Goal: Transaction & Acquisition: Book appointment/travel/reservation

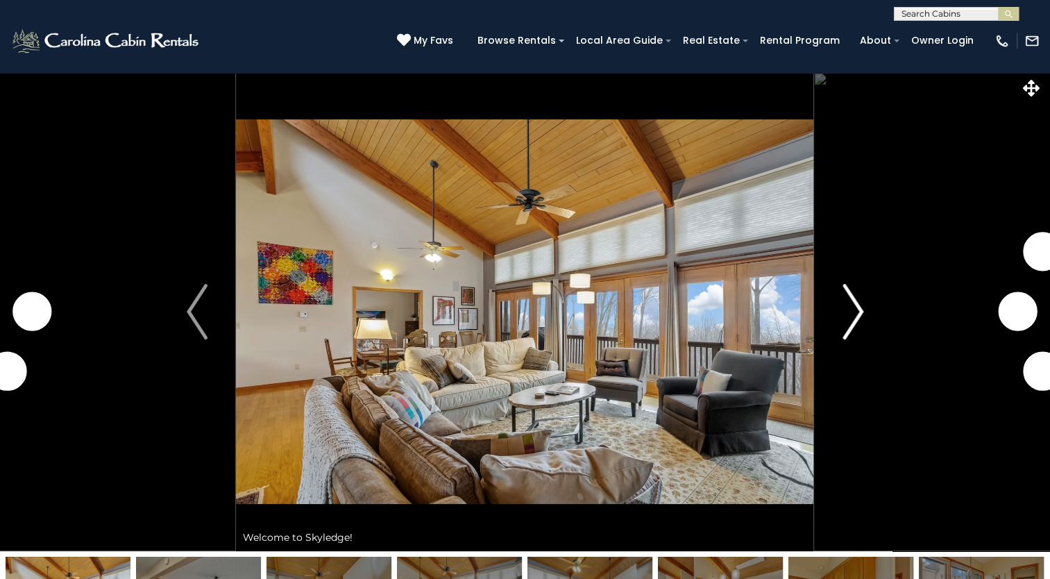
click at [858, 312] on img "Next" at bounding box center [853, 312] width 21 height 56
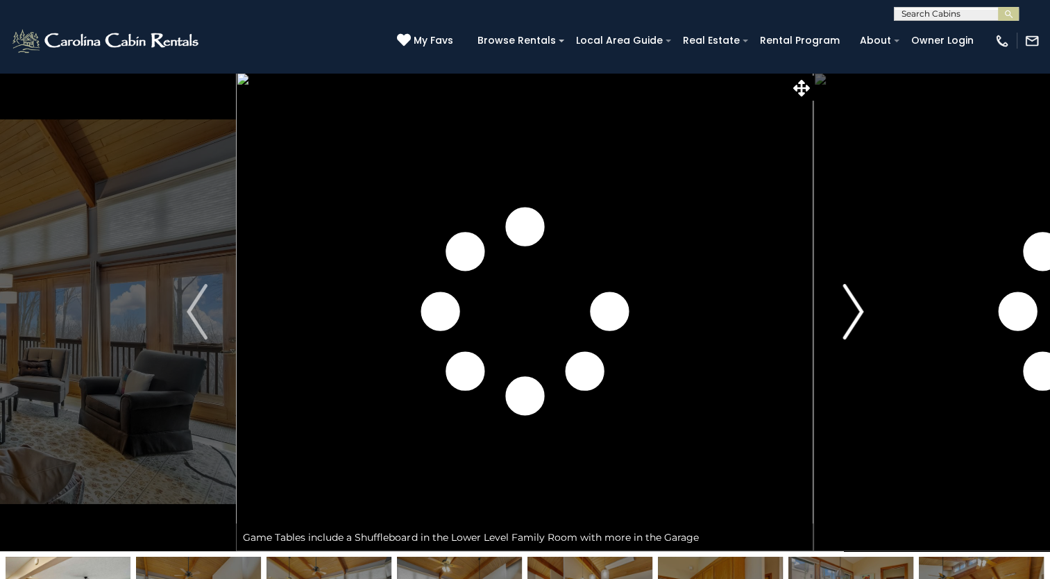
click at [858, 312] on img "Next" at bounding box center [853, 312] width 21 height 56
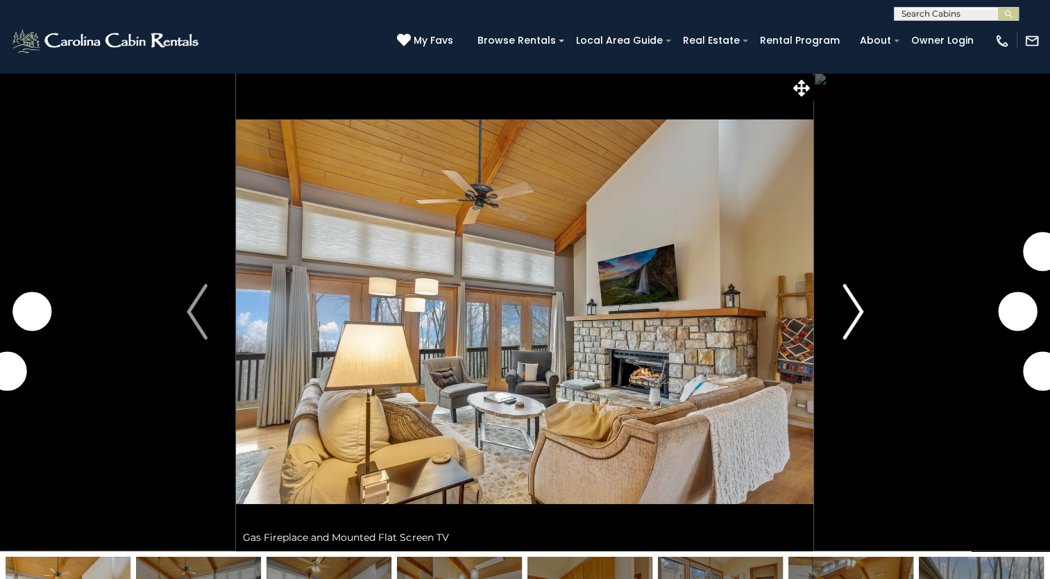
click at [858, 312] on img "Next" at bounding box center [853, 312] width 21 height 56
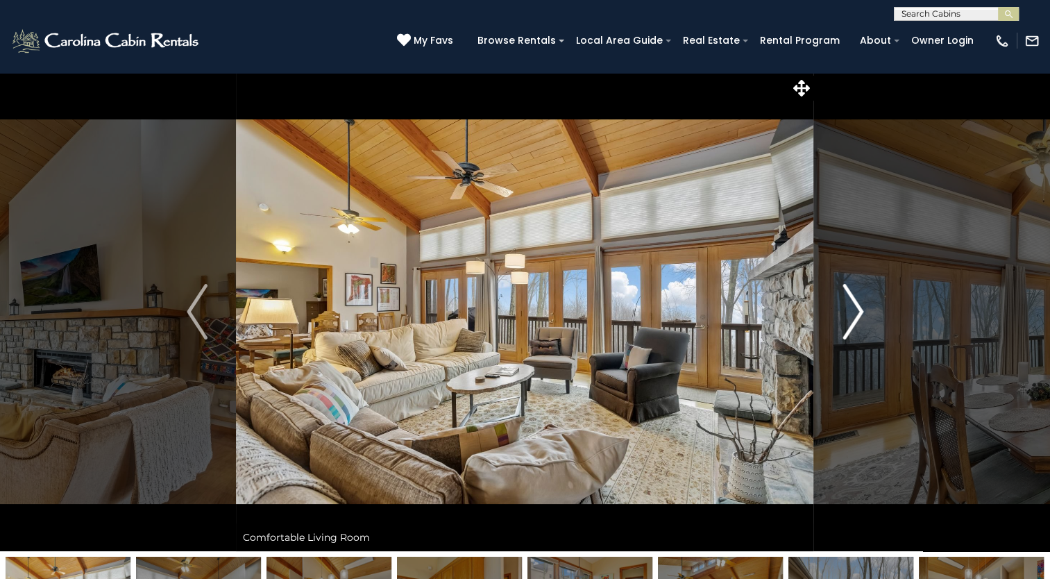
click at [858, 312] on img "Next" at bounding box center [853, 312] width 21 height 56
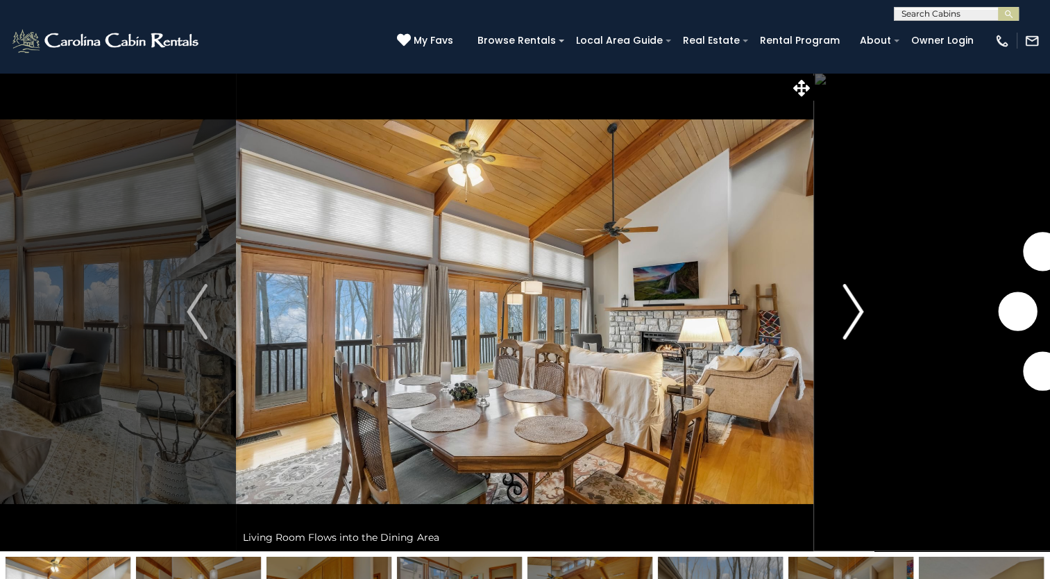
click at [858, 312] on img "Next" at bounding box center [853, 312] width 21 height 56
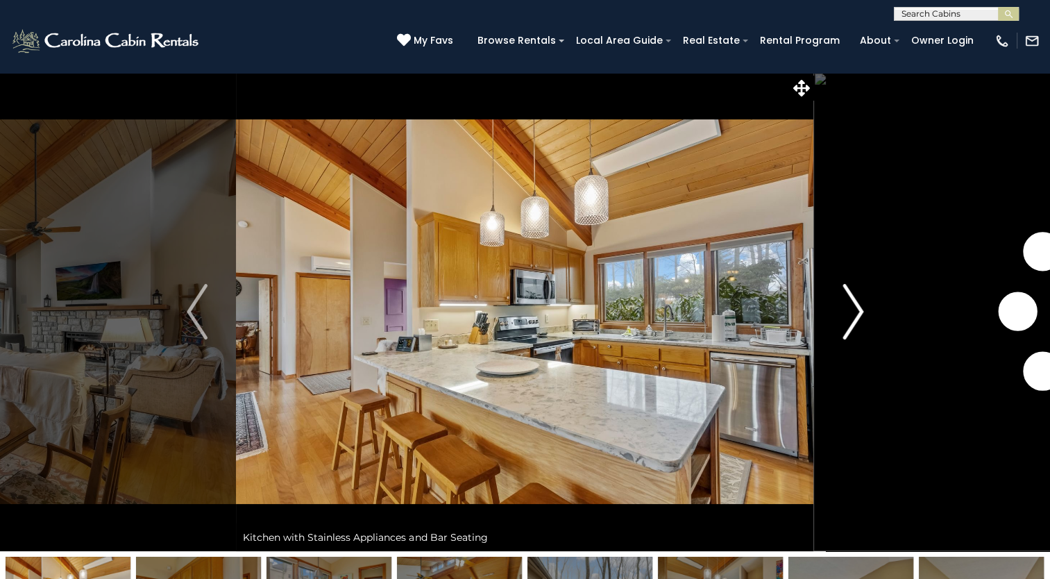
click at [858, 312] on img "Next" at bounding box center [853, 312] width 21 height 56
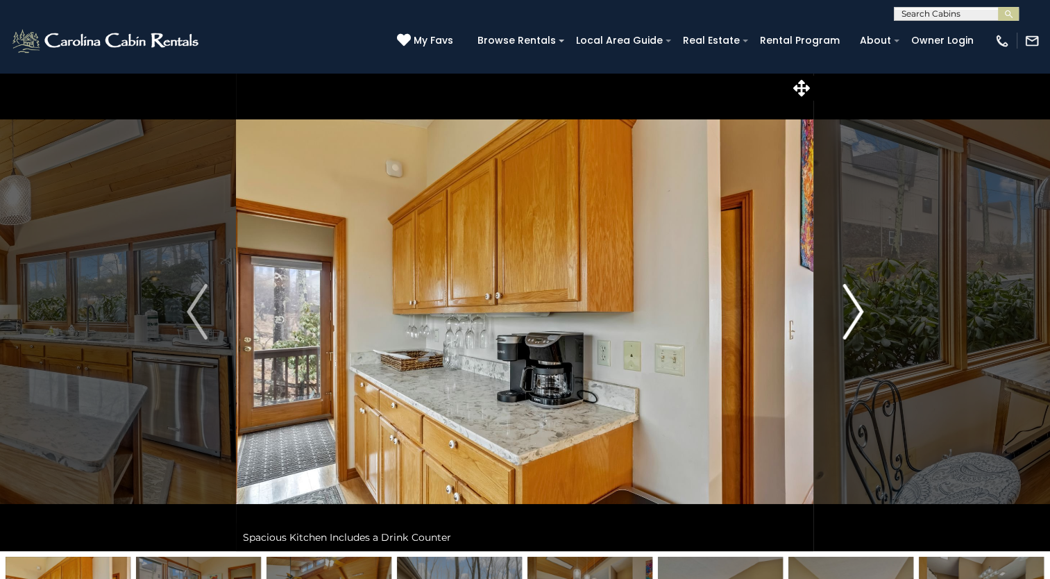
click at [858, 312] on img "Next" at bounding box center [853, 312] width 21 height 56
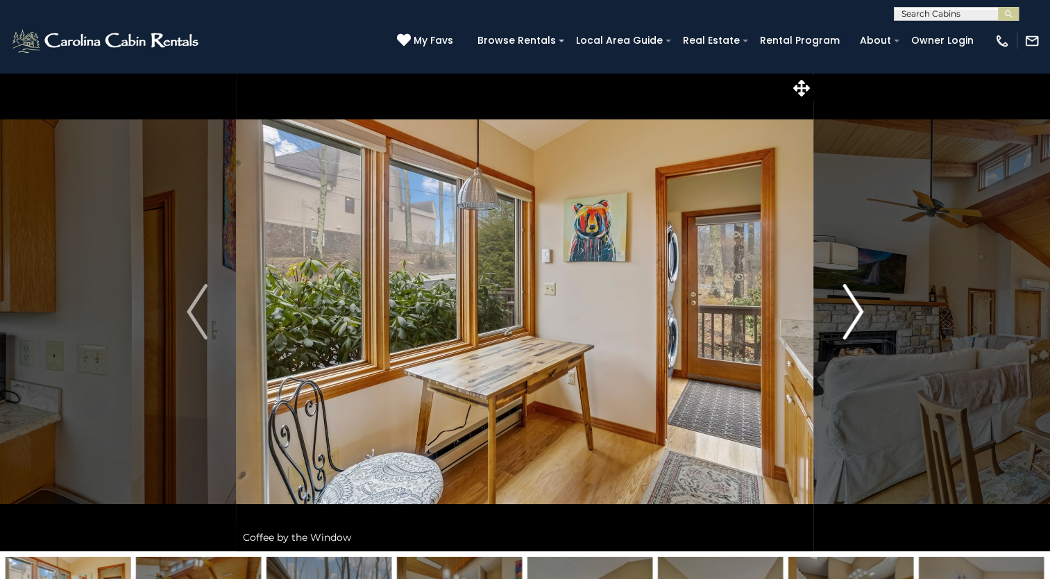
click at [858, 312] on img "Next" at bounding box center [853, 312] width 21 height 56
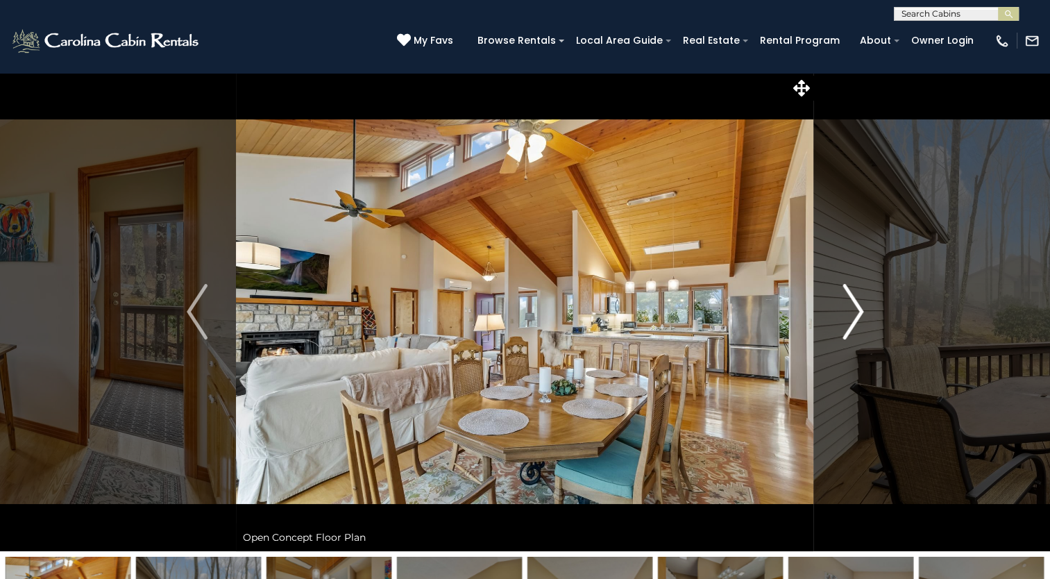
click at [858, 312] on img "Next" at bounding box center [853, 312] width 21 height 56
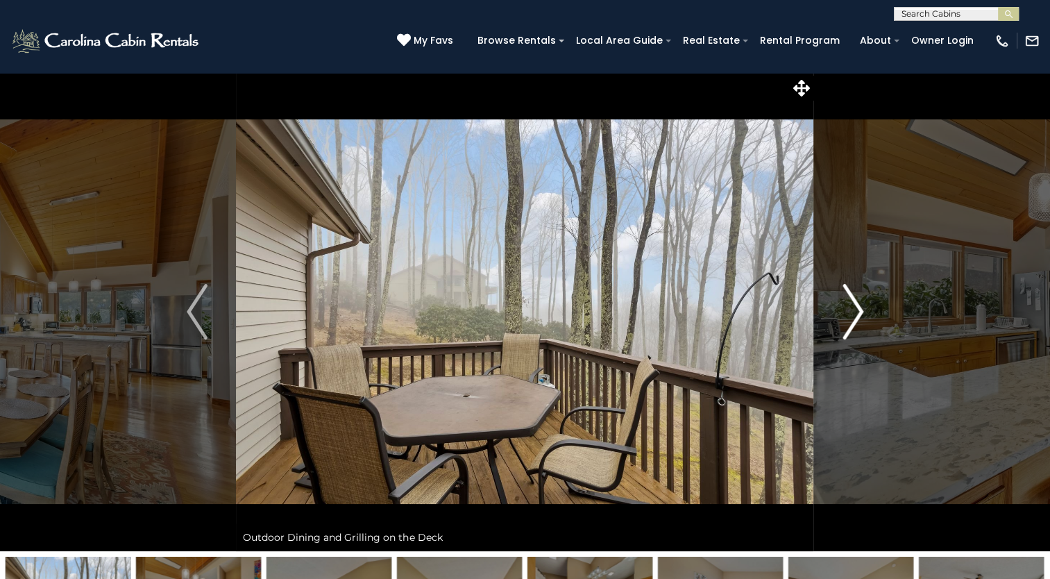
click at [858, 312] on img "Next" at bounding box center [853, 312] width 21 height 56
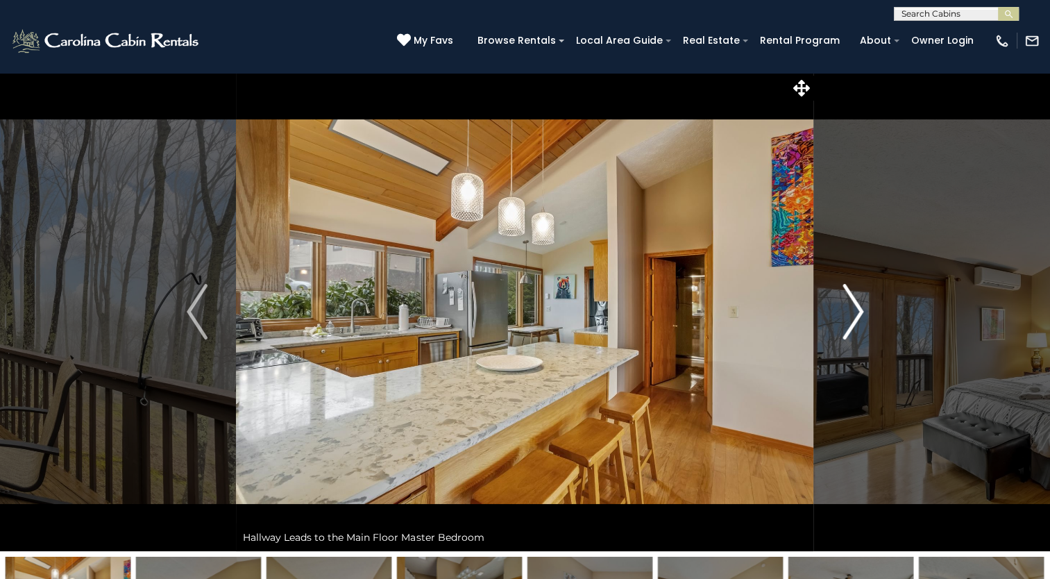
click at [858, 312] on img "Next" at bounding box center [853, 312] width 21 height 56
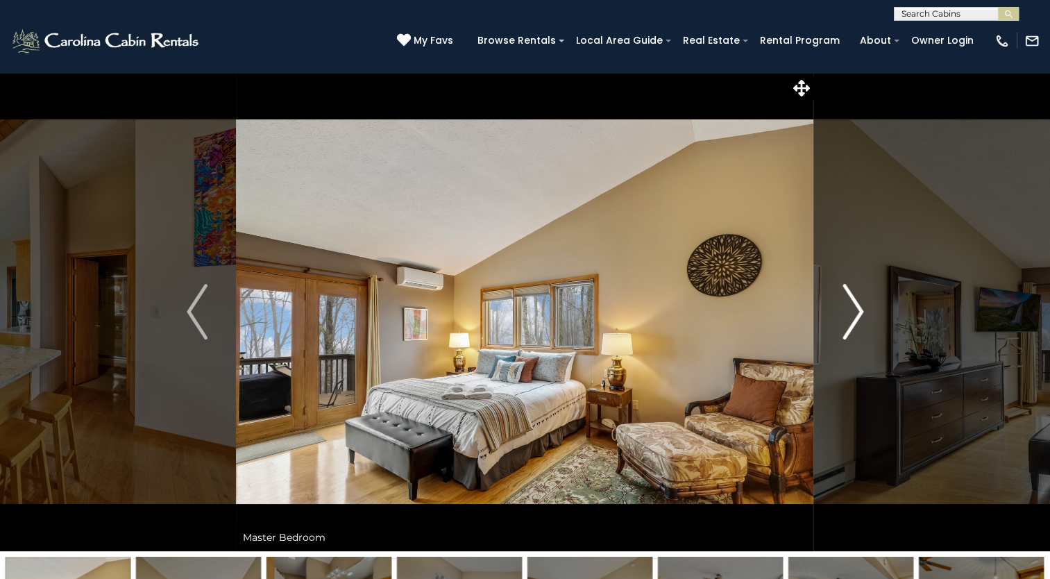
click at [858, 312] on img "Next" at bounding box center [853, 312] width 21 height 56
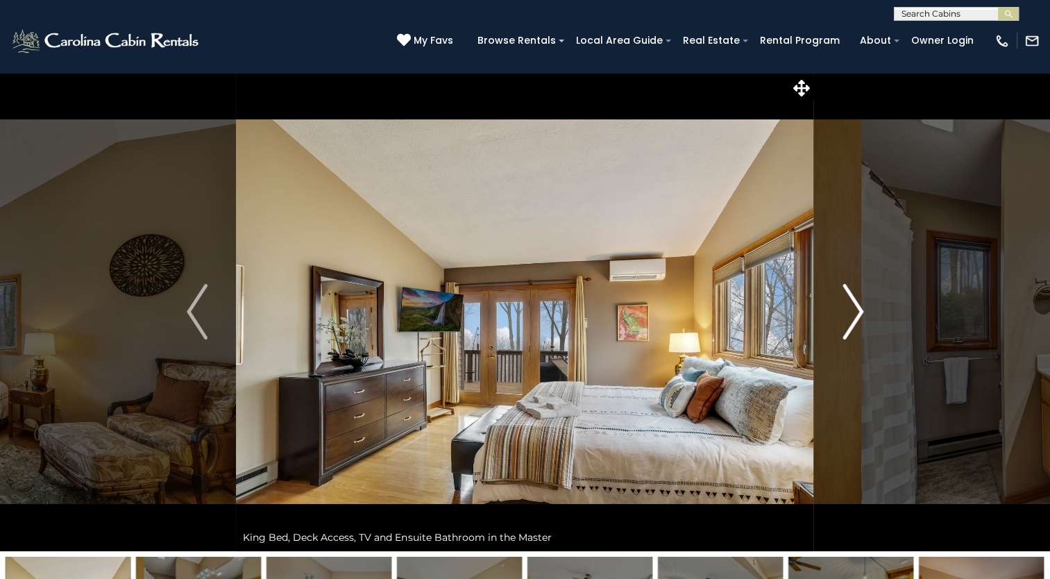
click at [858, 312] on img "Next" at bounding box center [853, 312] width 21 height 56
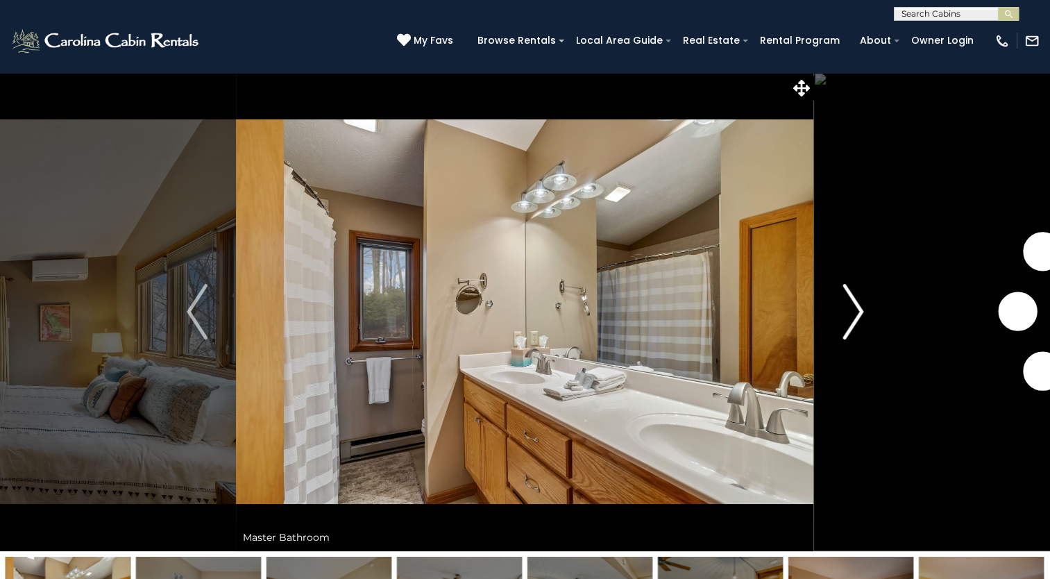
click at [858, 312] on img "Next" at bounding box center [853, 312] width 21 height 56
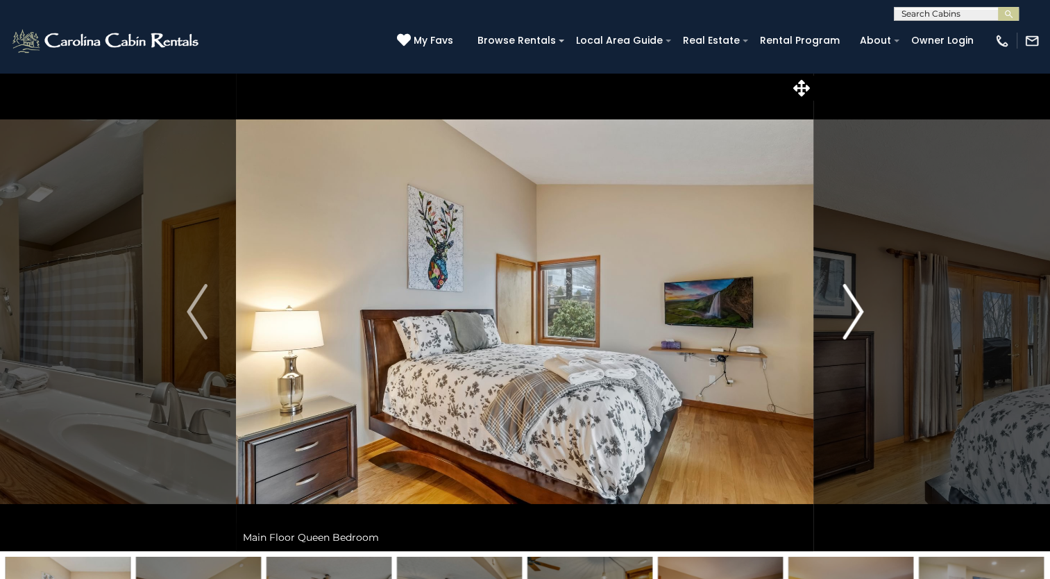
click at [858, 312] on img "Next" at bounding box center [853, 312] width 21 height 56
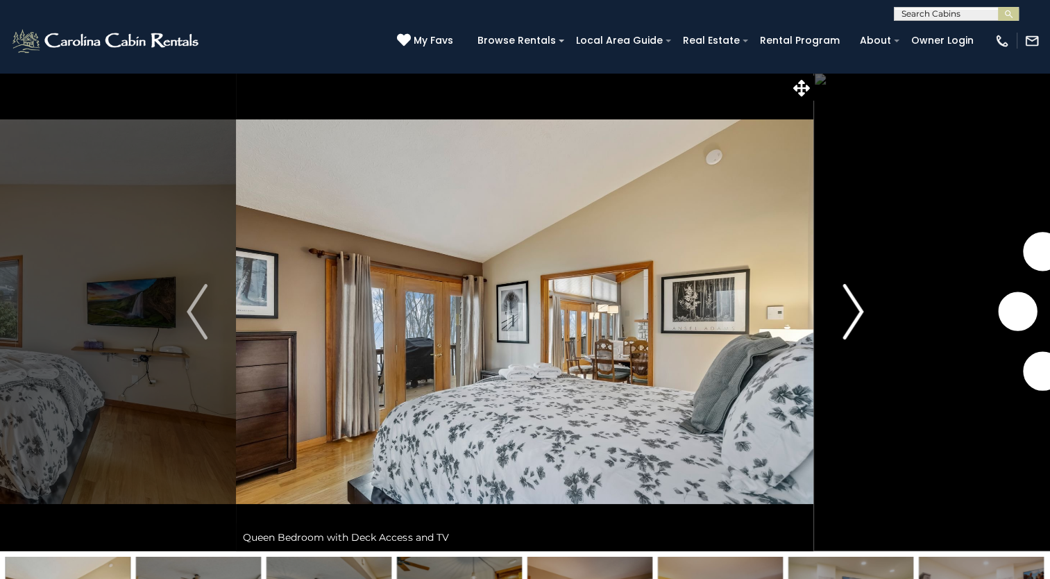
click at [858, 312] on img "Next" at bounding box center [853, 312] width 21 height 56
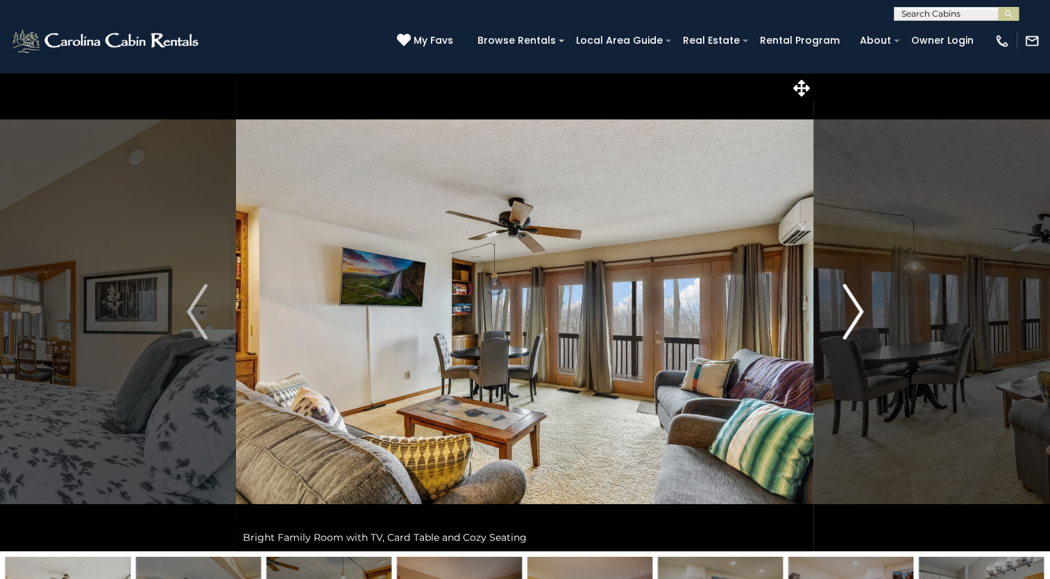
click at [858, 312] on img "Next" at bounding box center [853, 312] width 21 height 56
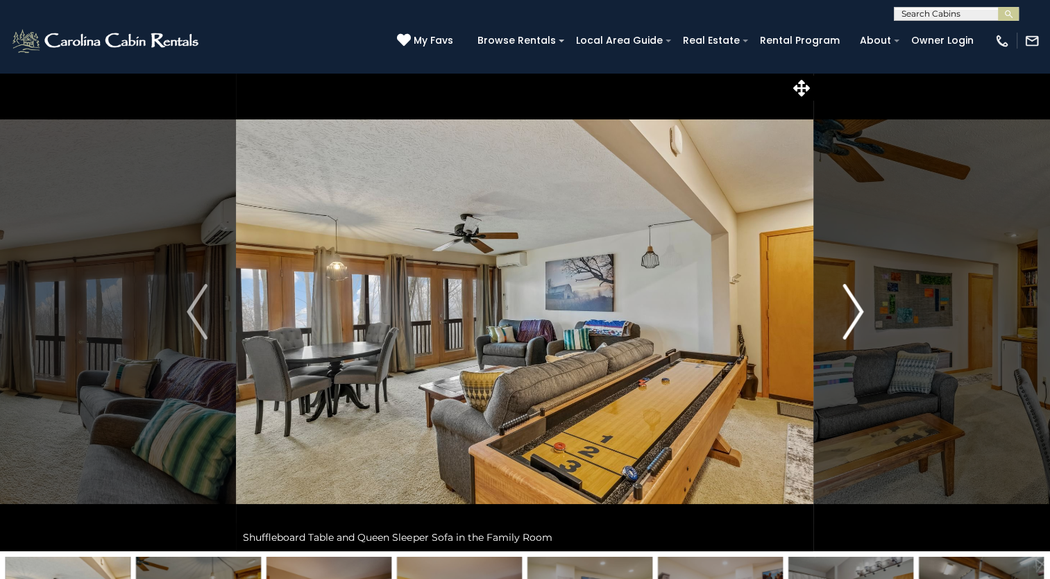
click at [858, 312] on img "Next" at bounding box center [853, 312] width 21 height 56
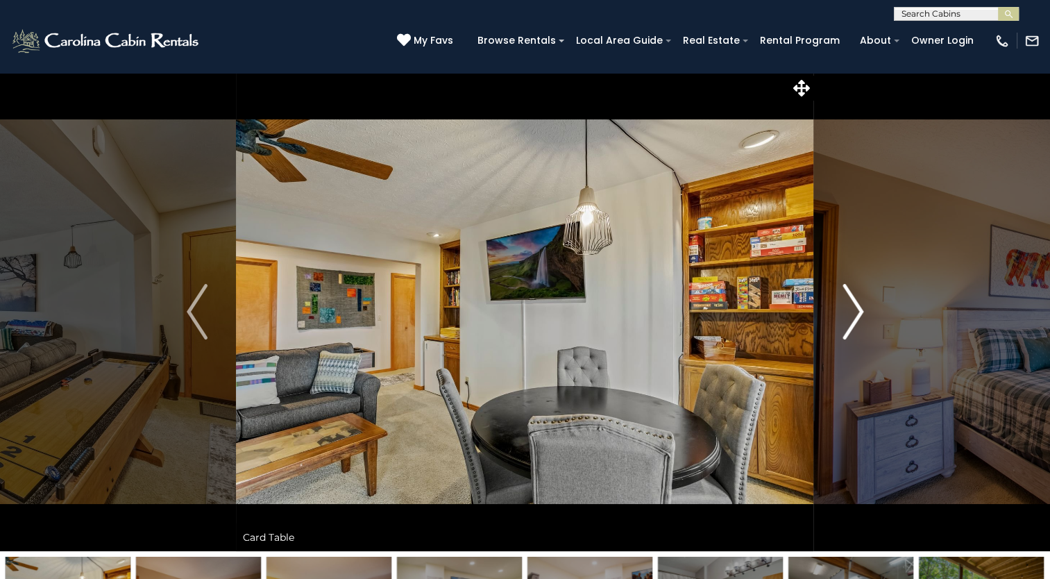
click at [858, 312] on img "Next" at bounding box center [853, 312] width 21 height 56
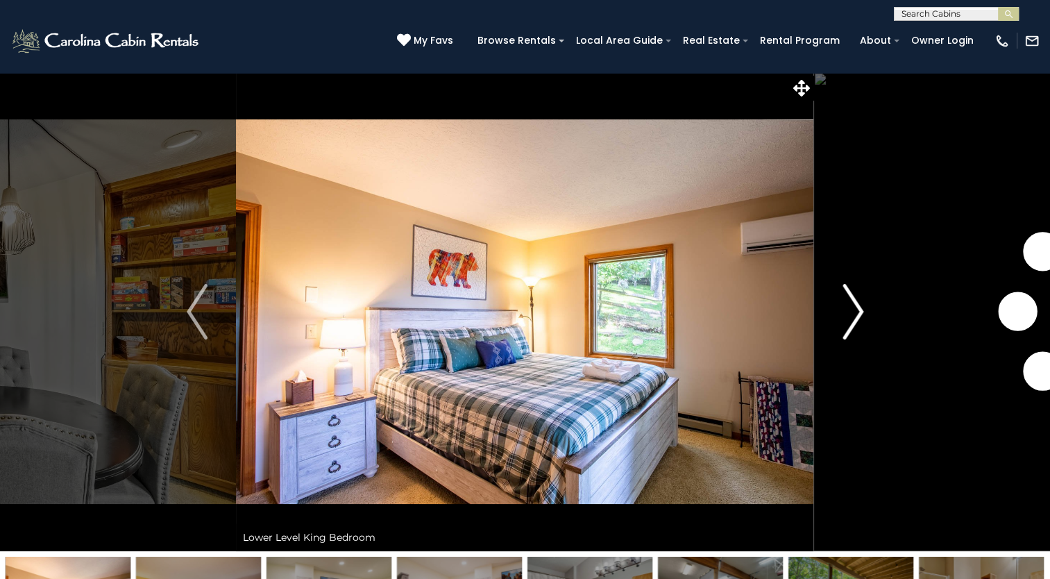
click at [858, 312] on img "Next" at bounding box center [853, 312] width 21 height 56
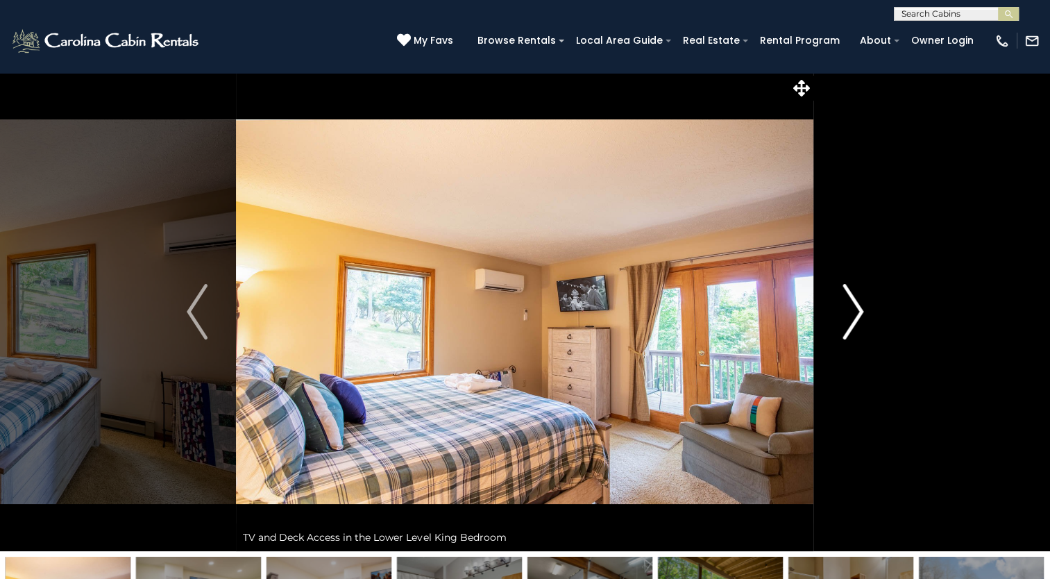
click at [858, 312] on img "Next" at bounding box center [853, 312] width 21 height 56
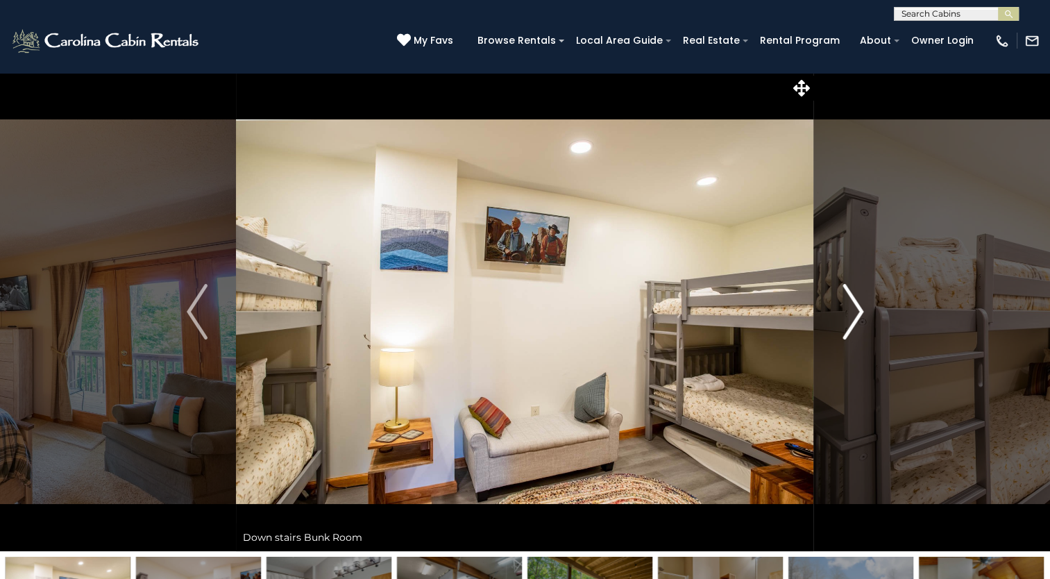
click at [858, 312] on img "Next" at bounding box center [853, 312] width 21 height 56
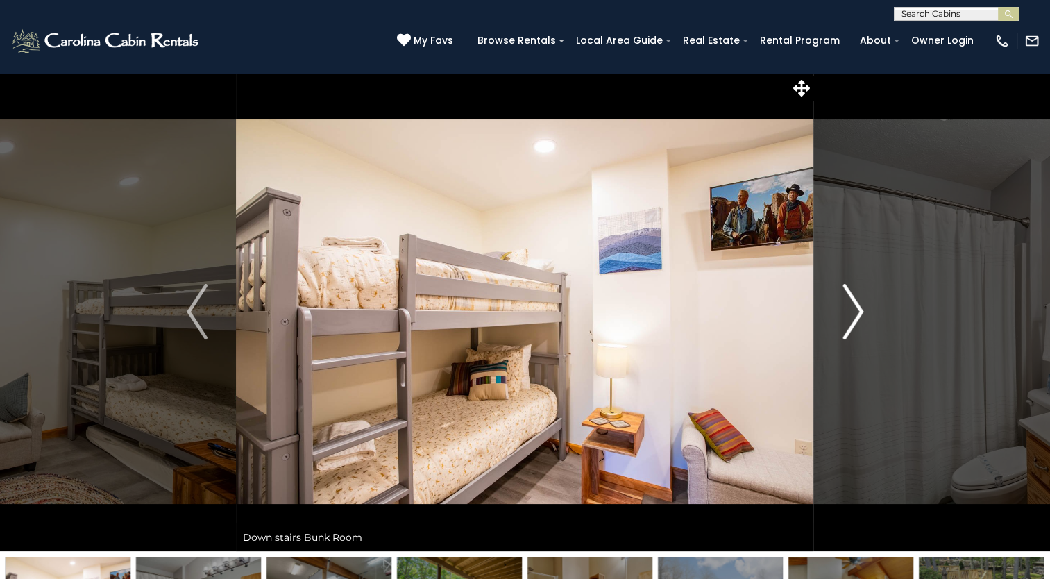
click at [858, 312] on img "Next" at bounding box center [853, 312] width 21 height 56
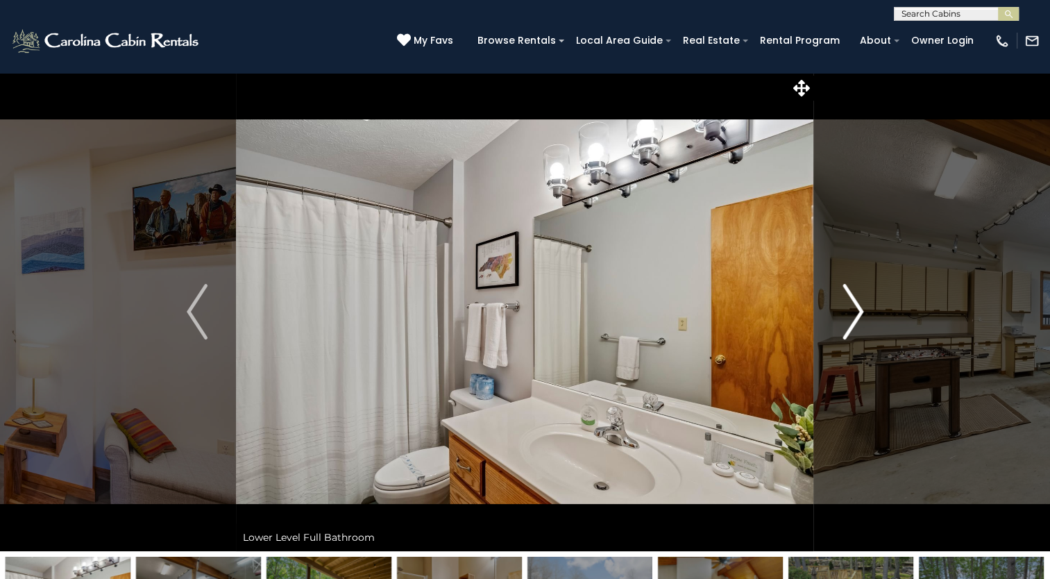
click at [858, 312] on img "Next" at bounding box center [853, 312] width 21 height 56
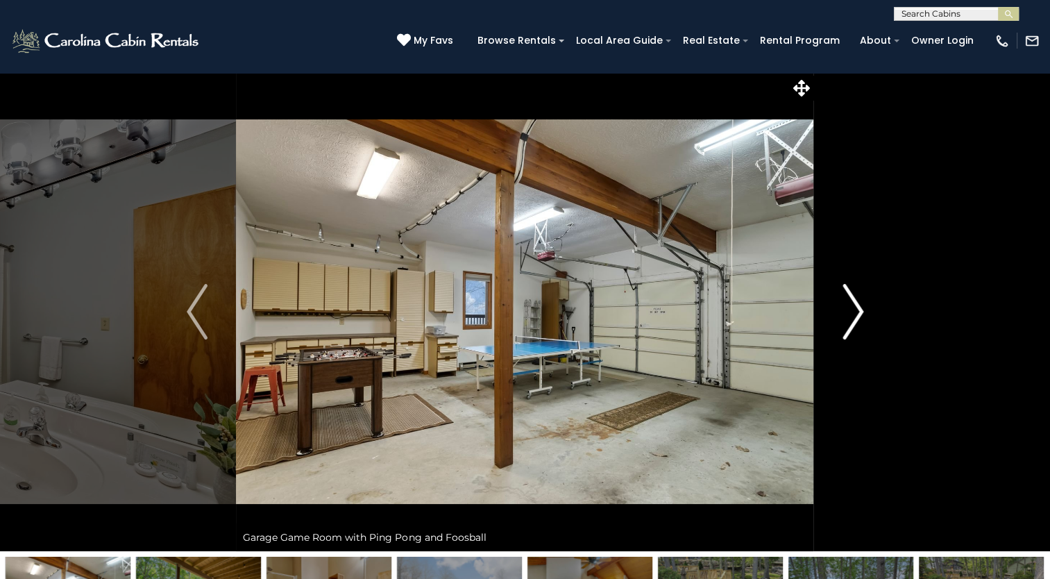
click at [858, 312] on img "Next" at bounding box center [853, 312] width 21 height 56
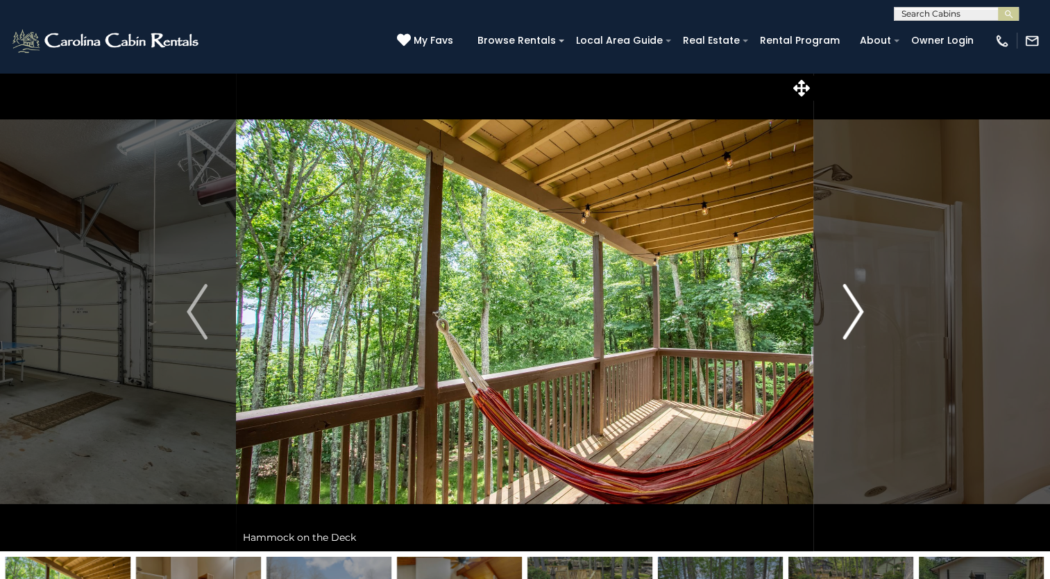
click at [858, 312] on img "Next" at bounding box center [853, 312] width 21 height 56
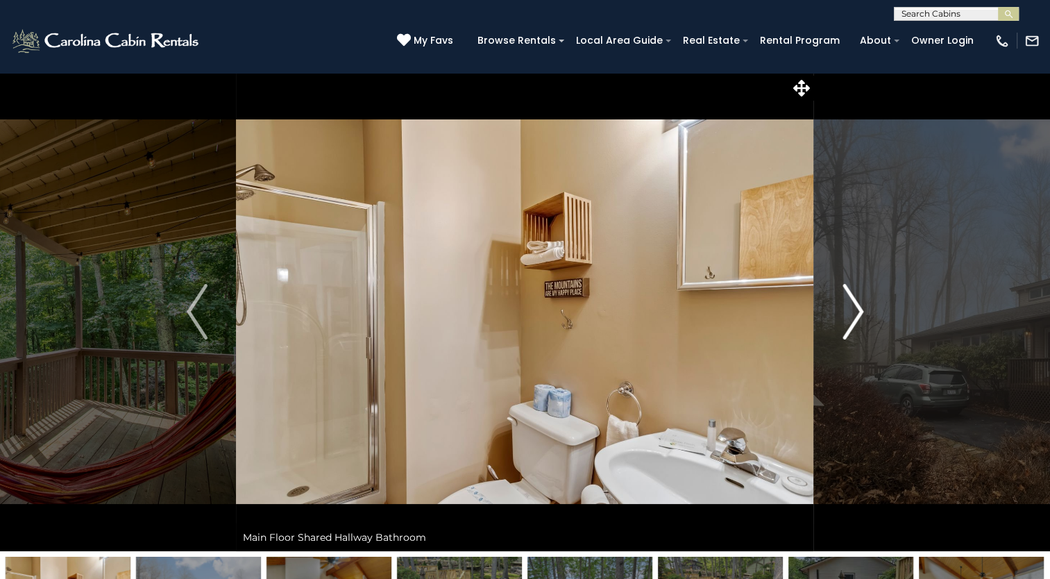
click at [858, 312] on img "Next" at bounding box center [853, 312] width 21 height 56
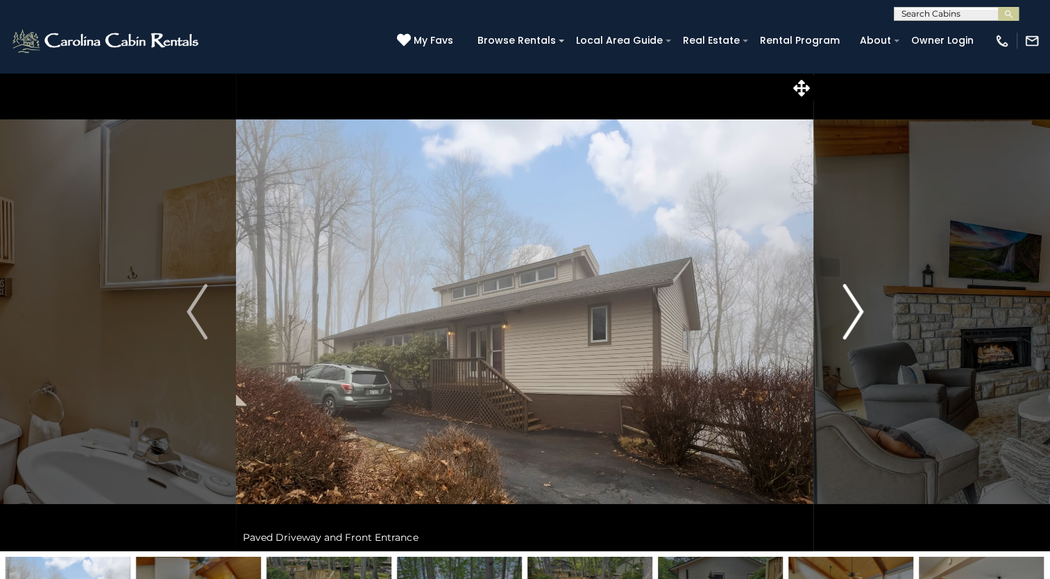
click at [858, 312] on img "Next" at bounding box center [853, 312] width 21 height 56
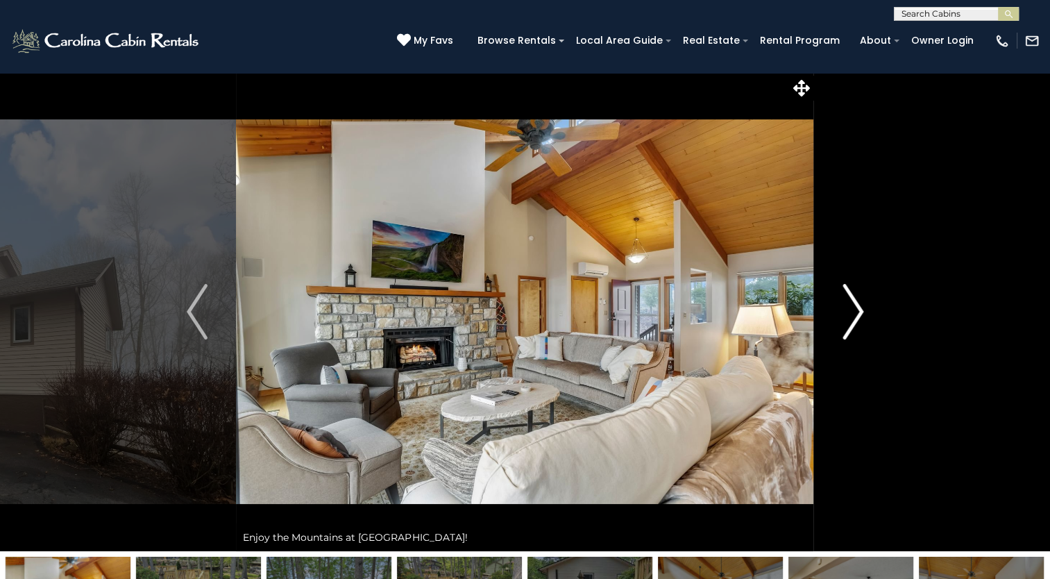
click at [858, 312] on img "Next" at bounding box center [853, 312] width 21 height 56
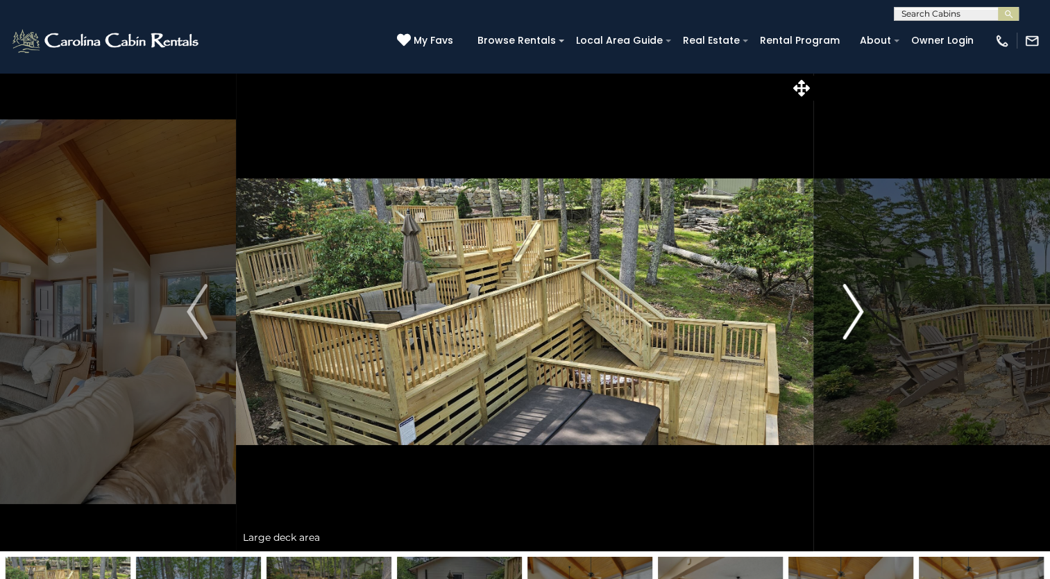
click at [858, 312] on img "Next" at bounding box center [853, 312] width 21 height 56
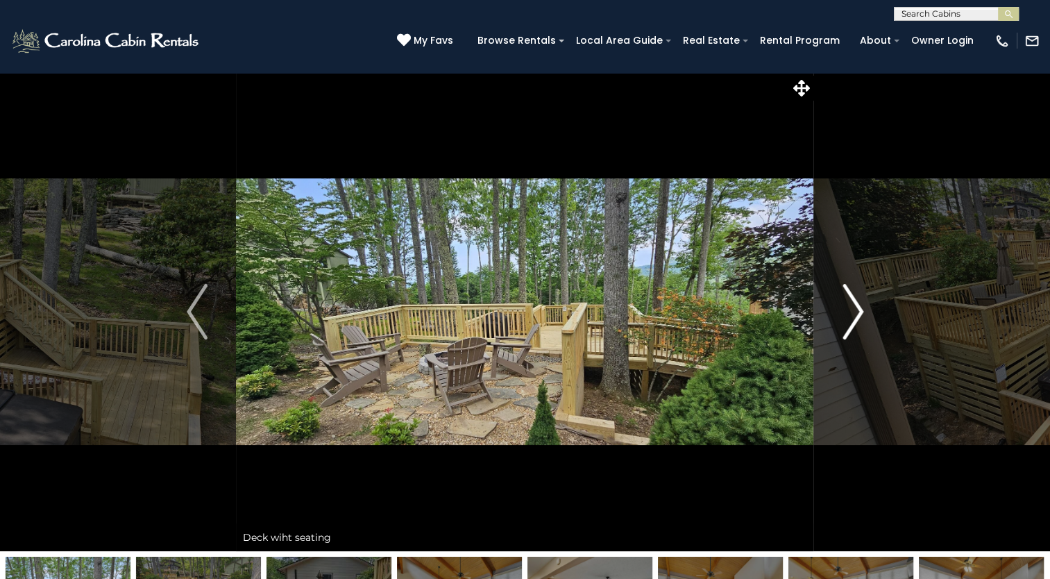
click at [858, 312] on img "Next" at bounding box center [853, 312] width 21 height 56
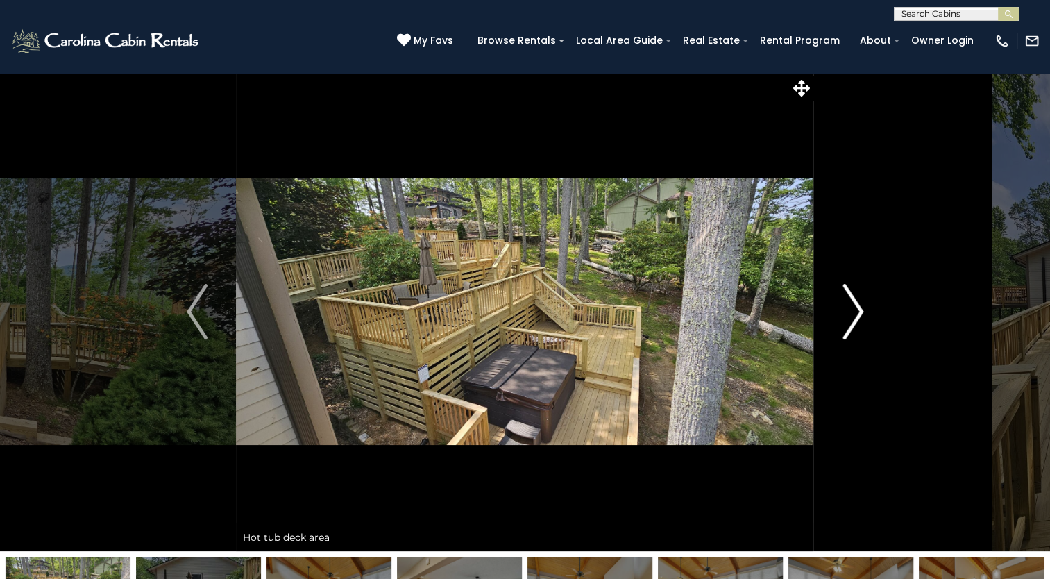
click at [858, 312] on img "Next" at bounding box center [853, 312] width 21 height 56
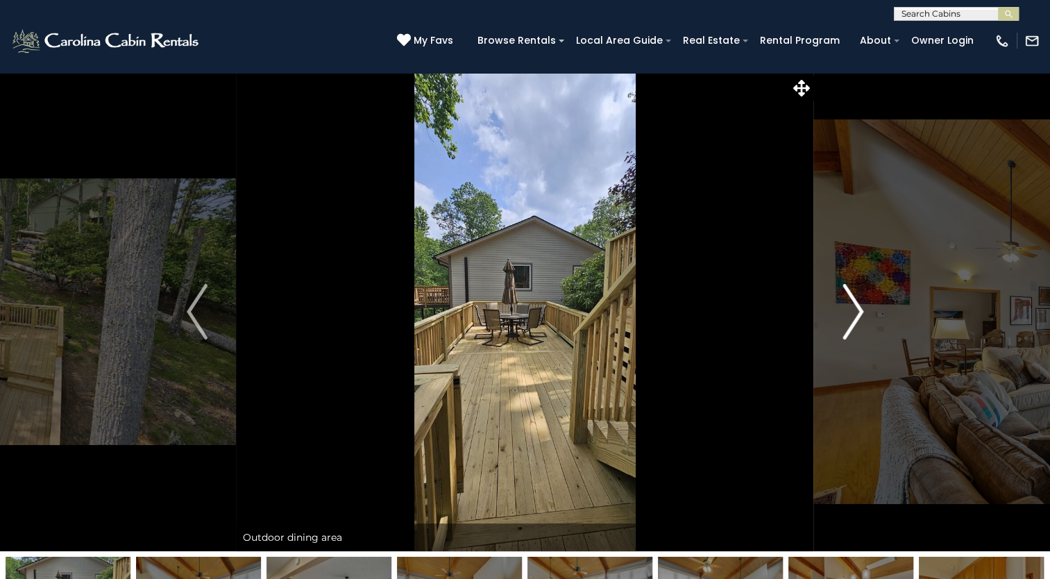
click at [858, 312] on img "Next" at bounding box center [853, 312] width 21 height 56
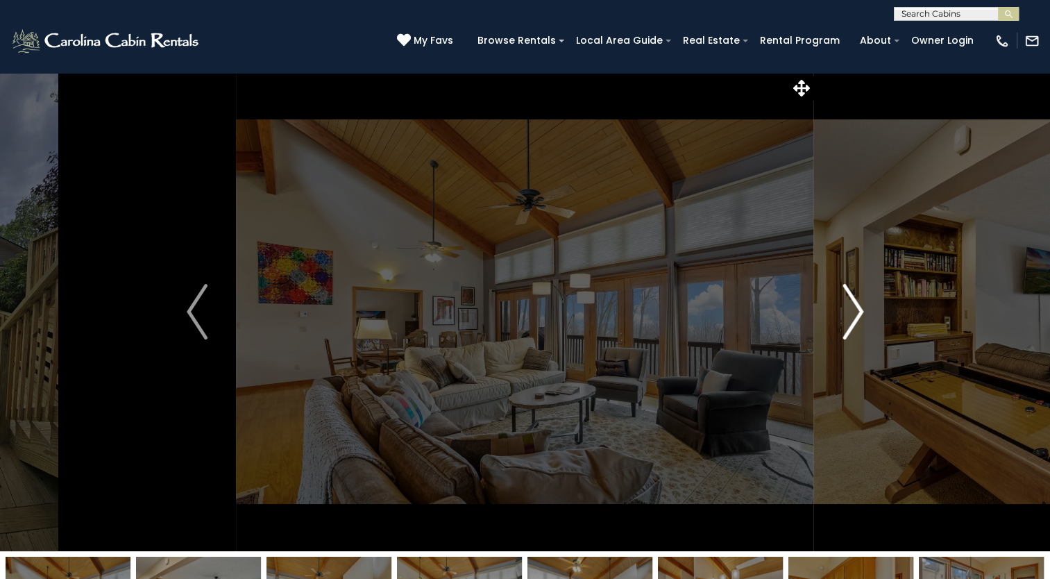
click at [858, 312] on img "Next" at bounding box center [853, 312] width 21 height 56
